Goal: Task Accomplishment & Management: Use online tool/utility

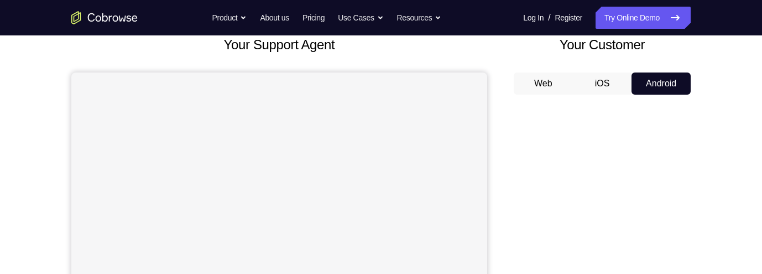
scroll to position [80, 0]
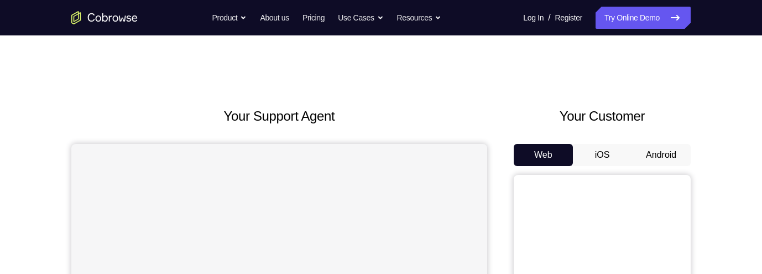
click at [655, 149] on button "Android" at bounding box center [661, 155] width 59 height 22
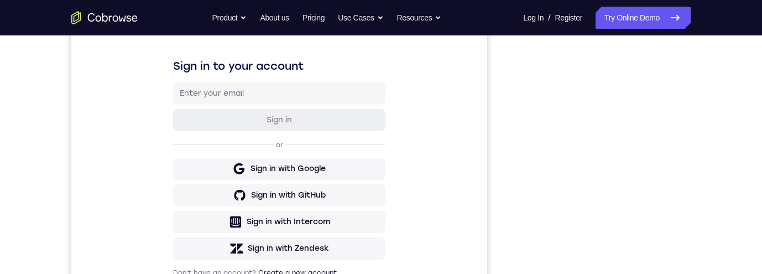
scroll to position [132, 0]
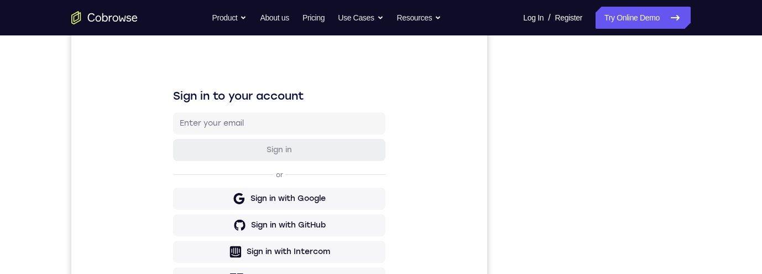
click at [478, 166] on div "Sign in to your account Sign in or Sign in with Google Sign in with GitHub Sign…" at bounding box center [279, 197] width 416 height 371
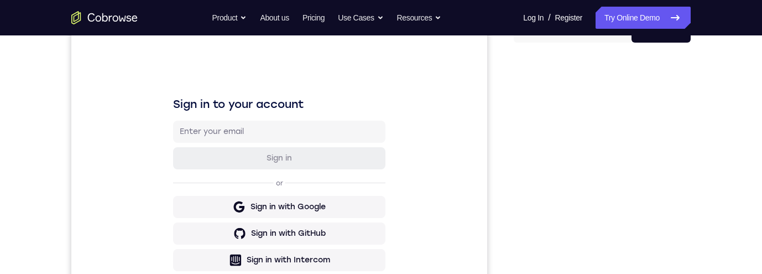
scroll to position [59, 0]
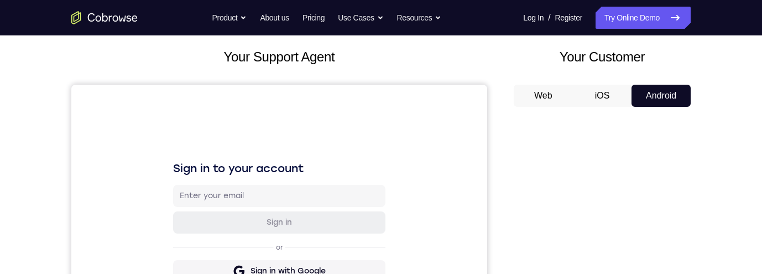
click at [618, 90] on button "iOS" at bounding box center [602, 96] width 59 height 22
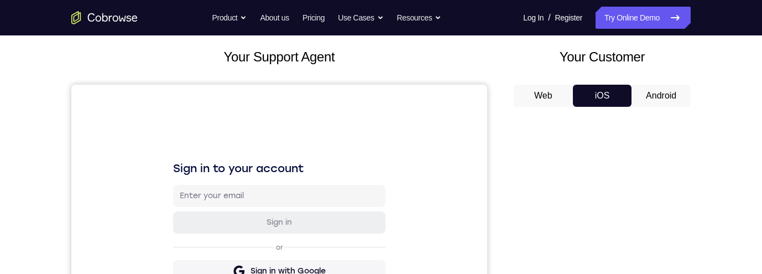
click at [635, 94] on button "Android" at bounding box center [661, 96] width 59 height 22
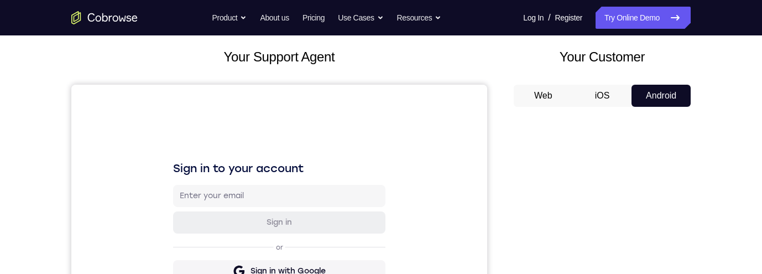
click at [599, 92] on button "iOS" at bounding box center [602, 96] width 59 height 22
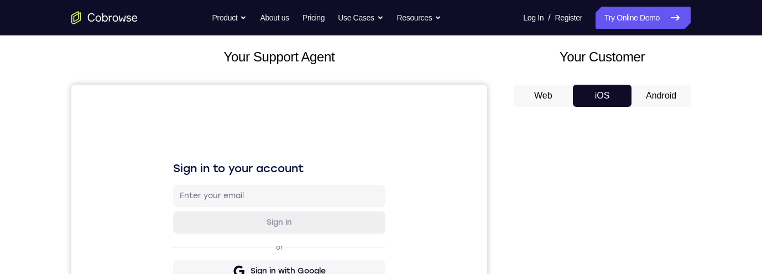
click at [657, 104] on button "Android" at bounding box center [661, 96] width 59 height 22
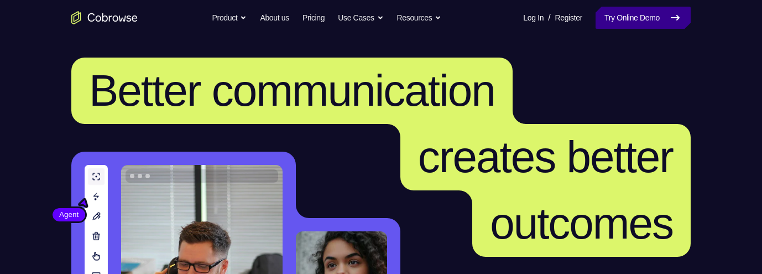
click at [653, 19] on link "Try Online Demo" at bounding box center [643, 18] width 95 height 22
click at [647, 17] on link "Try Online Demo" at bounding box center [643, 18] width 95 height 22
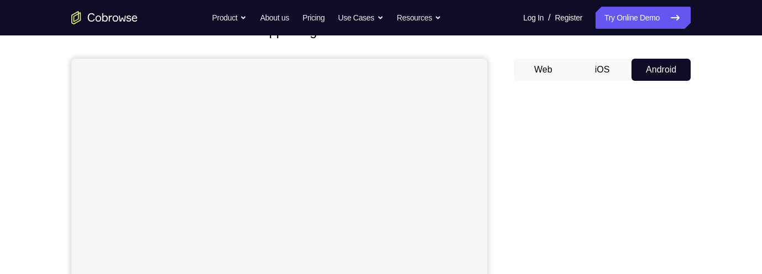
scroll to position [85, 0]
